Goal: Task Accomplishment & Management: Use online tool/utility

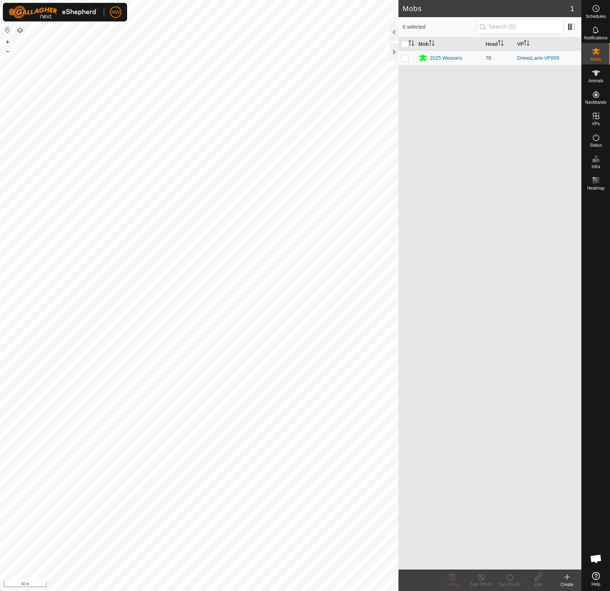
click at [567, 577] on icon at bounding box center [566, 577] width 5 height 0
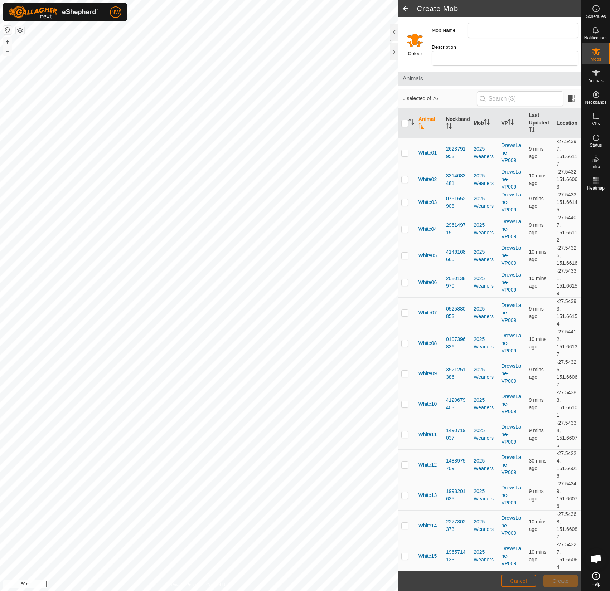
click at [523, 581] on span "Cancel" at bounding box center [518, 581] width 17 height 6
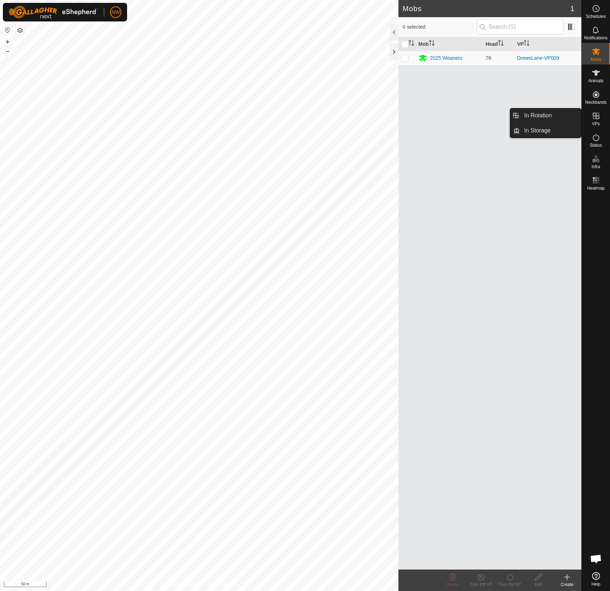
click at [596, 121] on div "VPs" at bounding box center [596, 117] width 28 height 21
click at [540, 114] on link "In Rotation" at bounding box center [550, 115] width 61 height 14
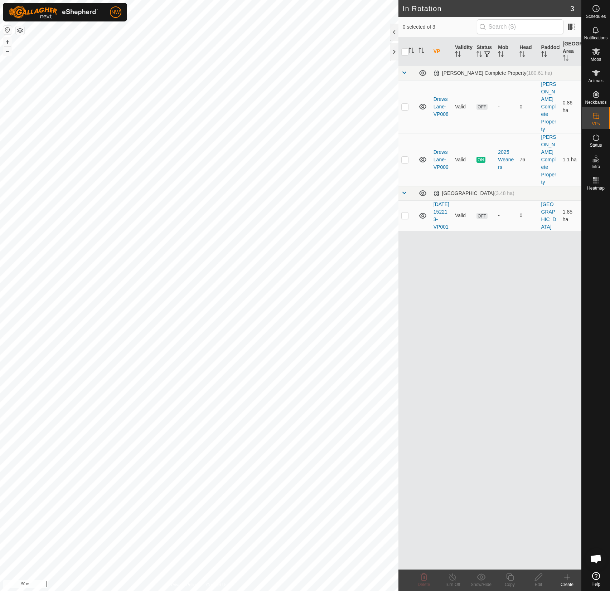
click at [566, 580] on icon at bounding box center [567, 577] width 9 height 9
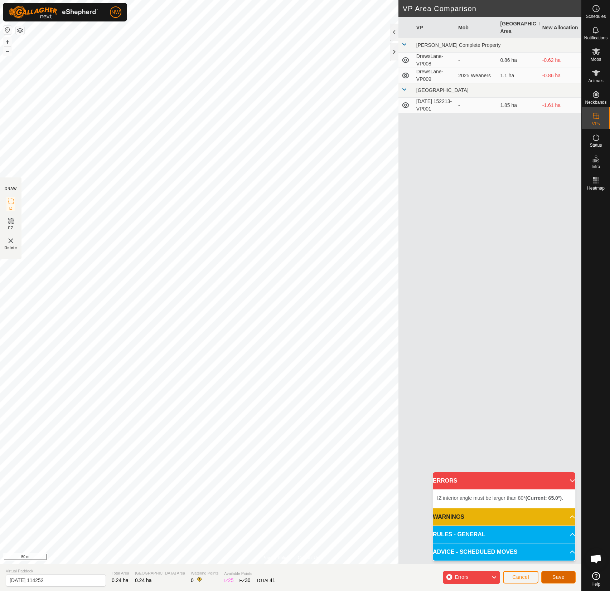
click at [548, 573] on button "Save" at bounding box center [558, 577] width 34 height 13
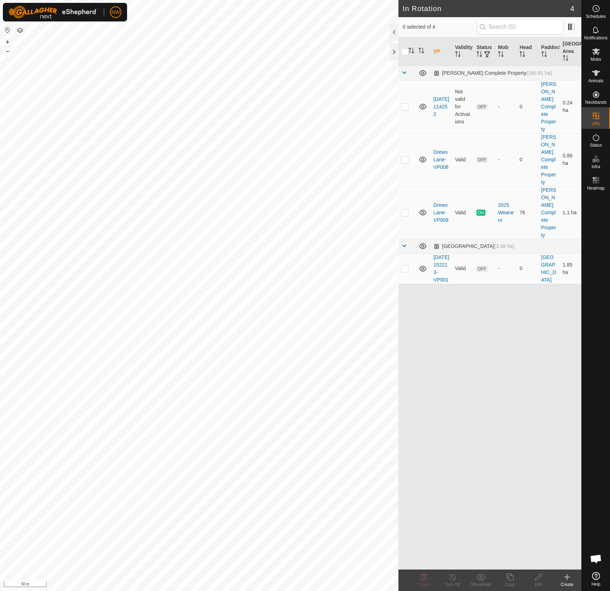
click at [393, 30] on div at bounding box center [394, 32] width 9 height 17
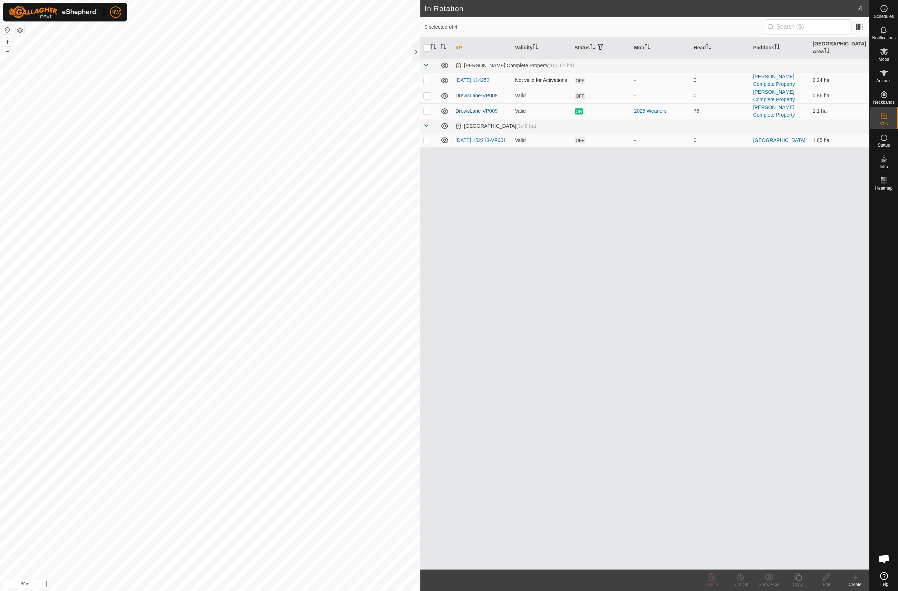
click at [424, 77] on p-checkbox at bounding box center [426, 80] width 7 height 6
checkbox input "true"
click at [609, 580] on icon at bounding box center [711, 577] width 7 height 7
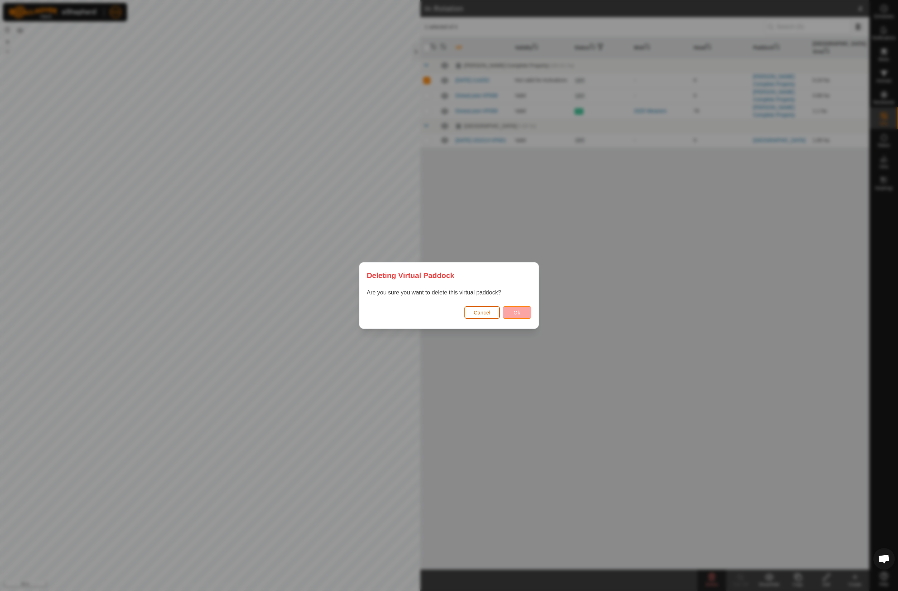
click at [513, 314] on button "Ok" at bounding box center [516, 312] width 29 height 13
